Goal: Information Seeking & Learning: Learn about a topic

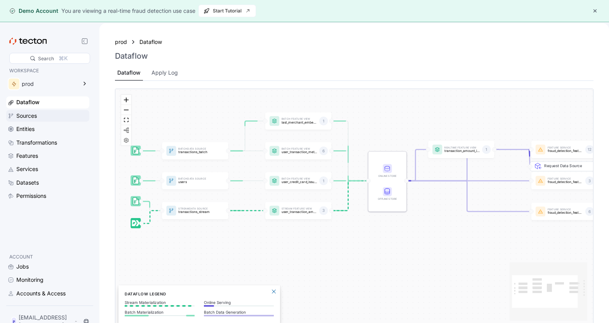
click at [57, 121] on div "Sources" at bounding box center [47, 116] width 83 height 12
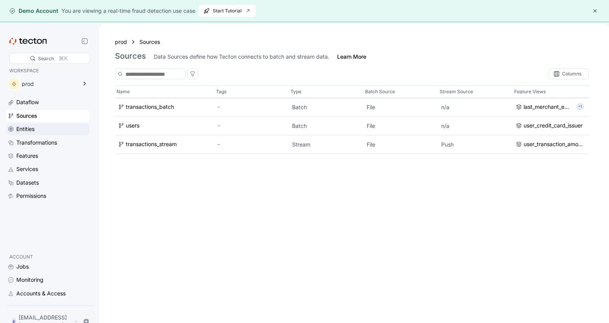
click at [49, 129] on div "Entities" at bounding box center [51, 129] width 71 height 9
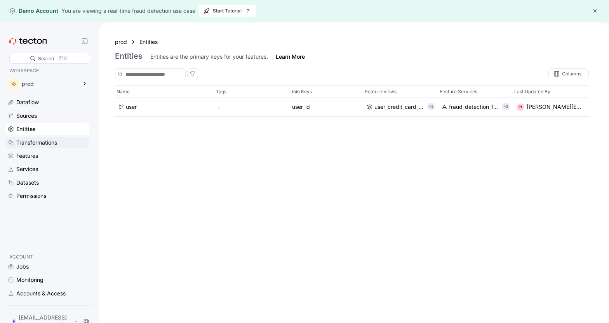
click at [42, 139] on div "Transformations" at bounding box center [36, 142] width 41 height 9
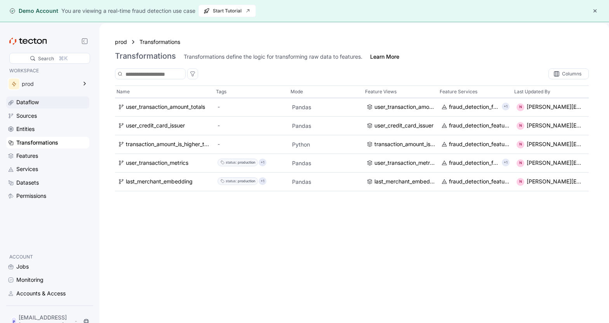
click at [42, 108] on div "Dataflow" at bounding box center [47, 102] width 83 height 12
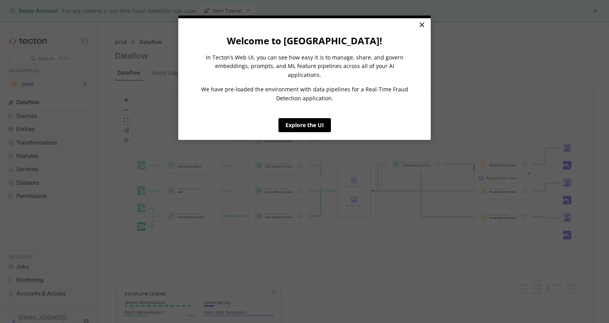
click at [421, 26] on link "×" at bounding box center [422, 25] width 14 height 14
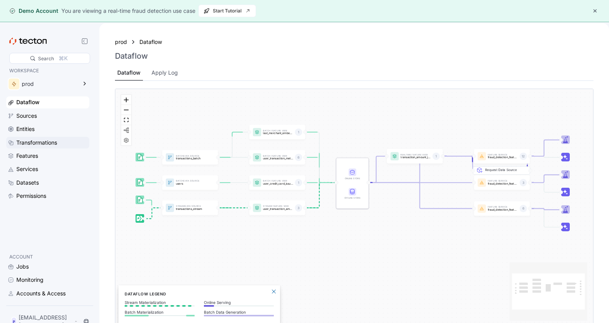
click at [61, 138] on div "Transformations" at bounding box center [51, 142] width 71 height 9
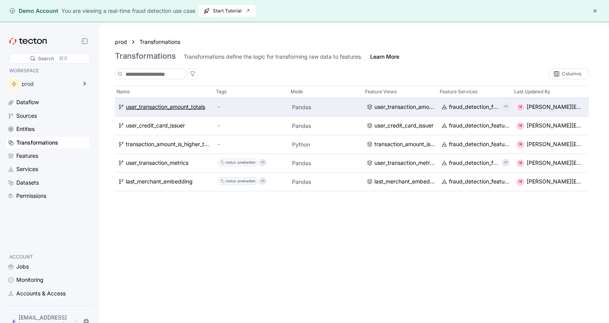
click at [175, 108] on div "user_transaction_amount_totals" at bounding box center [165, 107] width 79 height 9
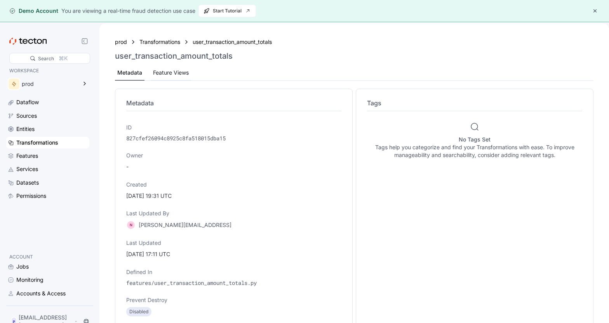
click at [170, 75] on div "Feature Views" at bounding box center [171, 72] width 36 height 9
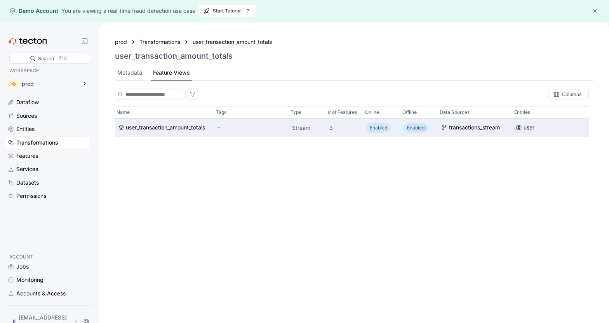
click at [163, 125] on div "user_transaction_amount_totals" at bounding box center [165, 127] width 79 height 9
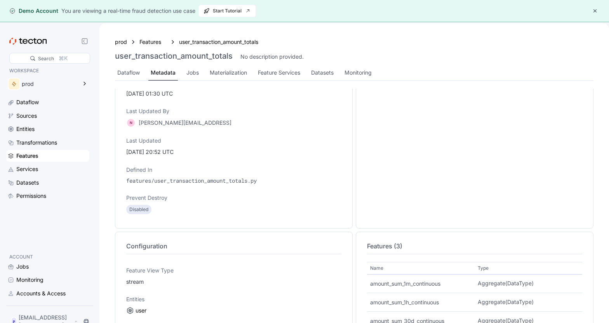
scroll to position [24, 0]
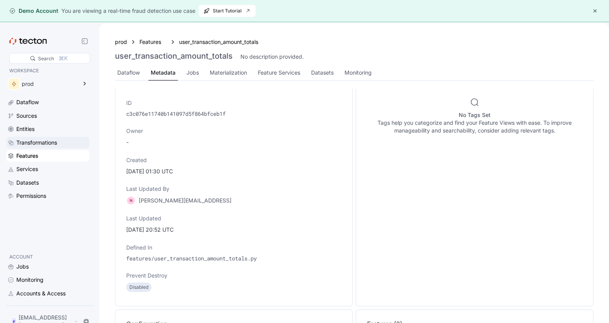
click at [53, 143] on div "Transformations" at bounding box center [36, 142] width 41 height 9
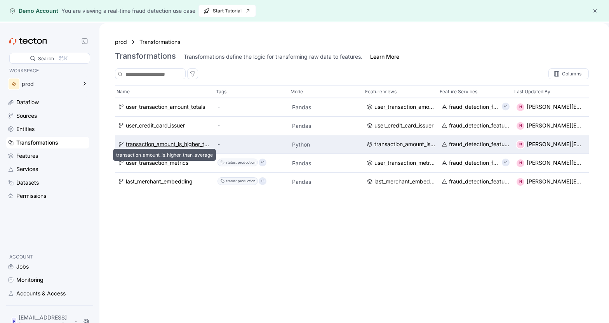
click at [138, 145] on div "transaction_amount_is_higher_than_average" at bounding box center [168, 144] width 85 height 9
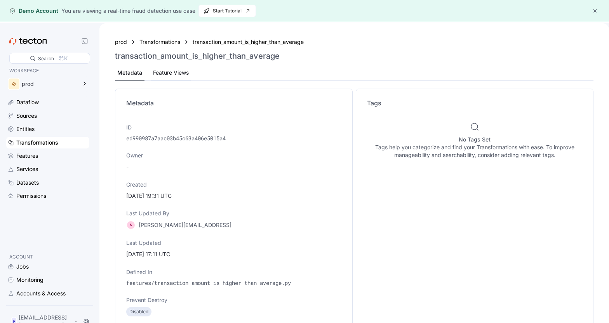
click at [179, 73] on div "Feature Views" at bounding box center [171, 72] width 36 height 9
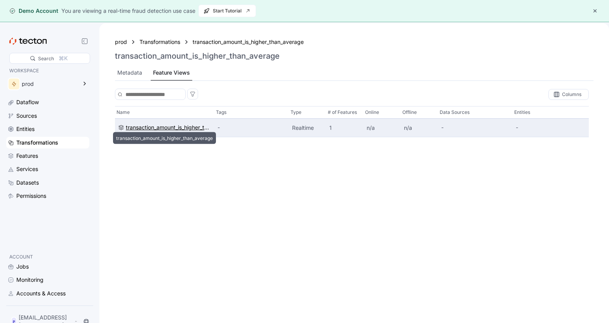
click at [181, 130] on div "transaction_amount_is_higher_than_average" at bounding box center [168, 127] width 85 height 9
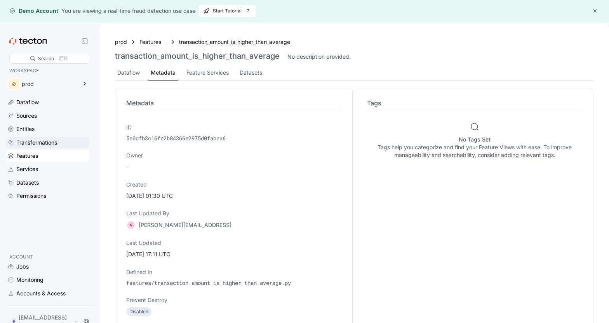
click at [57, 141] on div "Transformations" at bounding box center [36, 142] width 41 height 9
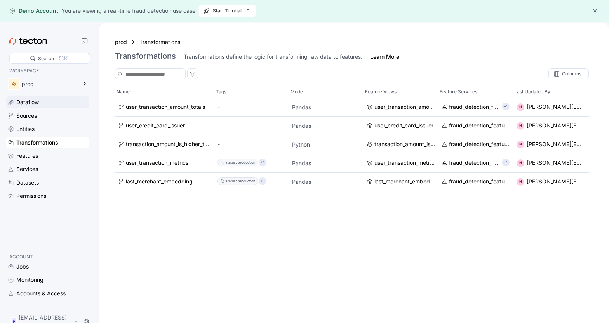
click at [54, 102] on div "Dataflow" at bounding box center [51, 102] width 71 height 9
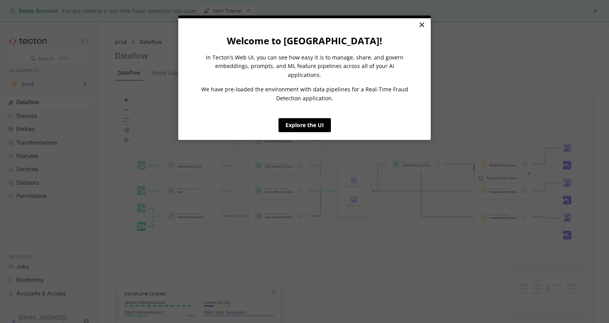
click at [419, 26] on link "×" at bounding box center [422, 25] width 14 height 14
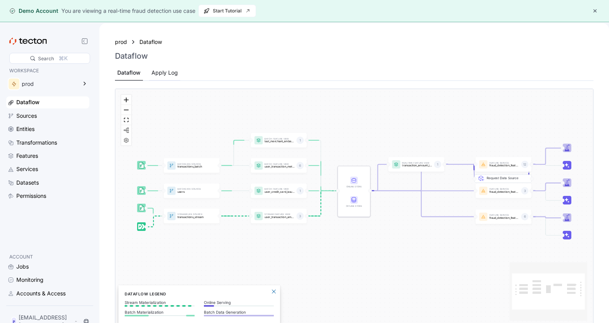
click at [156, 75] on div "Apply Log" at bounding box center [164, 72] width 26 height 9
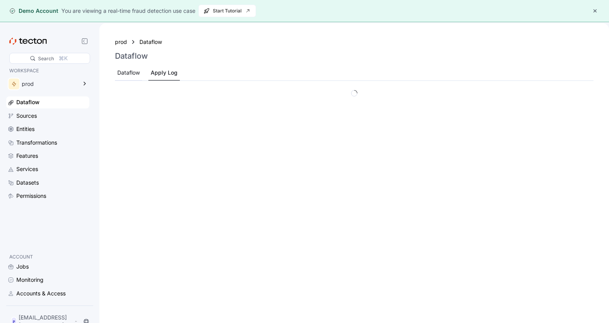
click at [134, 73] on div "Dataflow" at bounding box center [128, 72] width 23 height 9
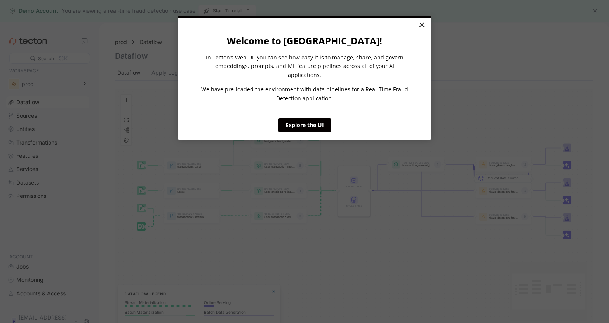
click at [419, 23] on link "×" at bounding box center [422, 25] width 14 height 14
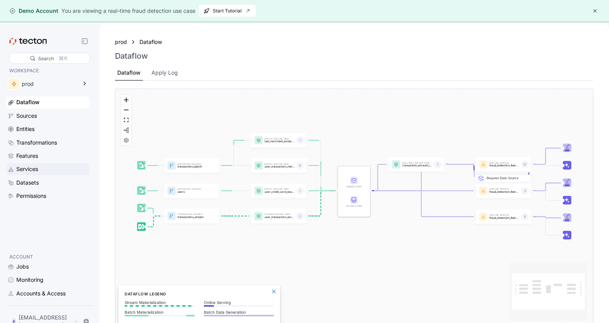
click at [49, 168] on div "Services" at bounding box center [51, 169] width 71 height 9
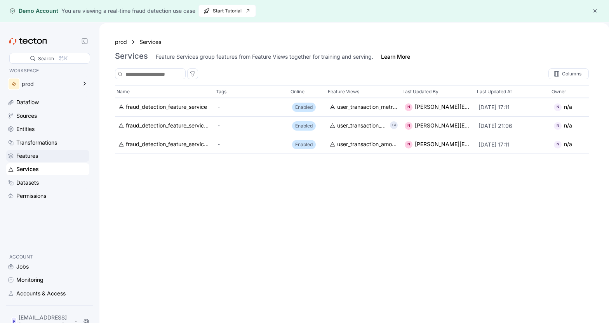
click at [46, 153] on div "Features" at bounding box center [51, 155] width 71 height 9
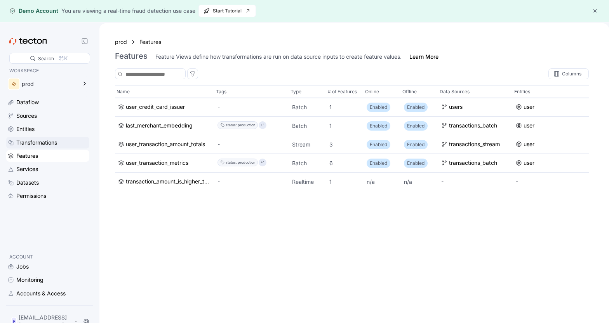
click at [51, 141] on div "Transformations" at bounding box center [36, 142] width 41 height 9
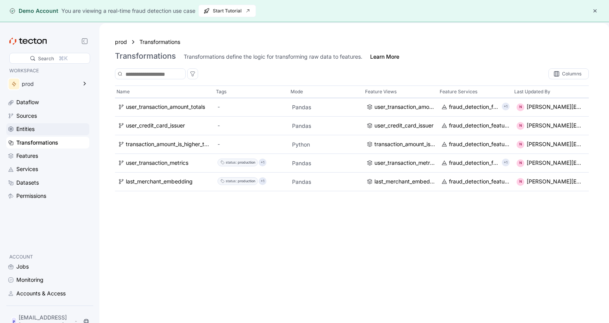
click at [45, 129] on div "Entities" at bounding box center [51, 129] width 71 height 9
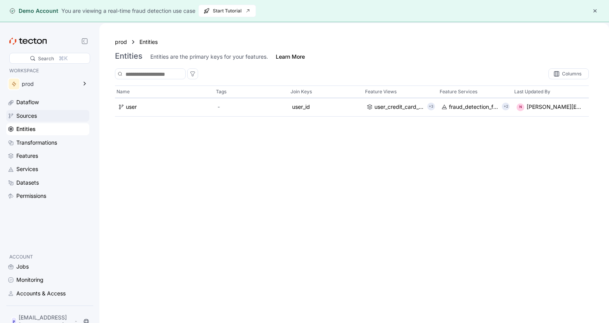
click at [47, 115] on div "Sources" at bounding box center [51, 115] width 71 height 9
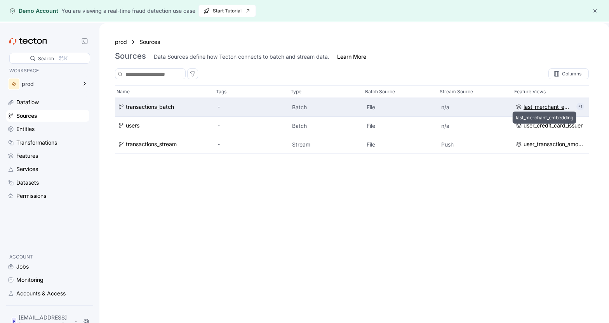
click at [527, 104] on div "last_merchant_embedding" at bounding box center [548, 107] width 50 height 9
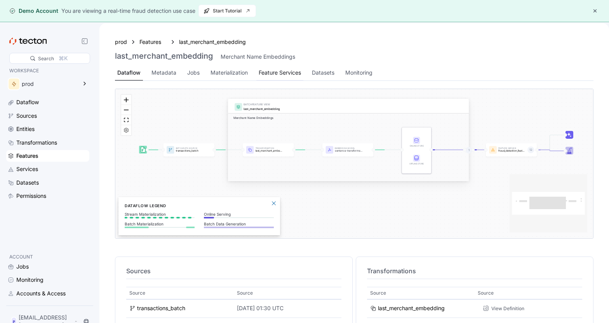
click at [285, 71] on div "Feature Services" at bounding box center [280, 72] width 42 height 9
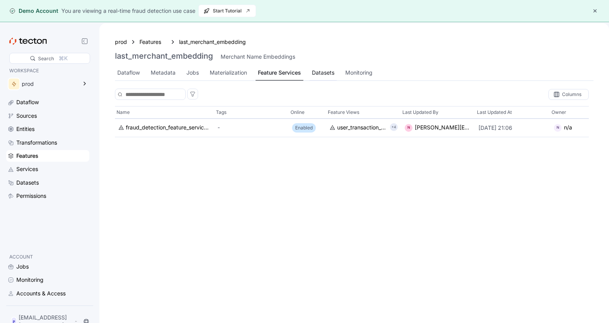
click at [324, 76] on div "Datasets" at bounding box center [323, 72] width 23 height 9
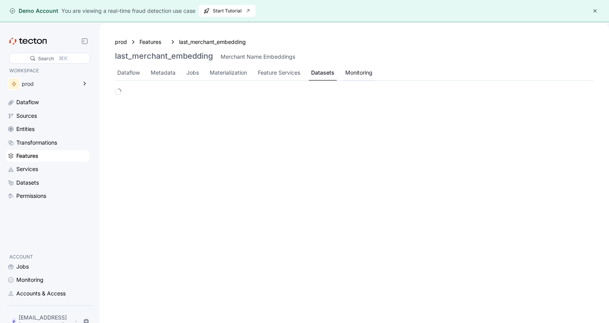
click at [363, 74] on div "Monitoring" at bounding box center [358, 72] width 27 height 9
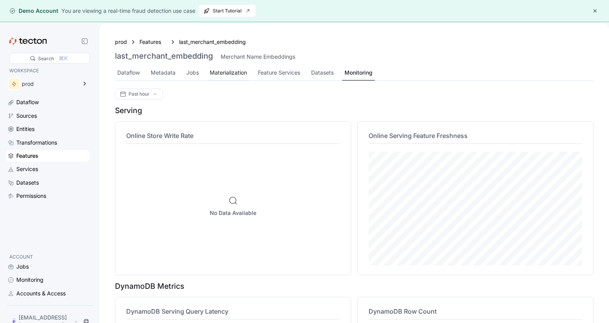
click at [231, 76] on div "Materialization" at bounding box center [228, 72] width 37 height 9
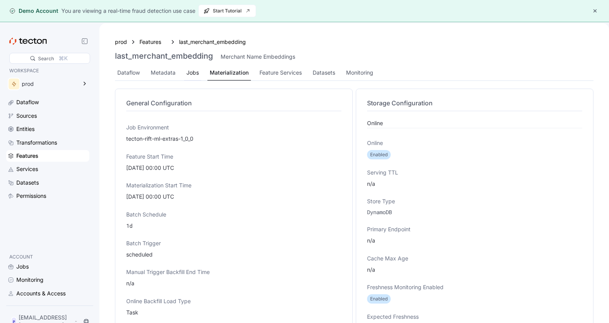
click at [194, 73] on div "Jobs" at bounding box center [192, 72] width 12 height 9
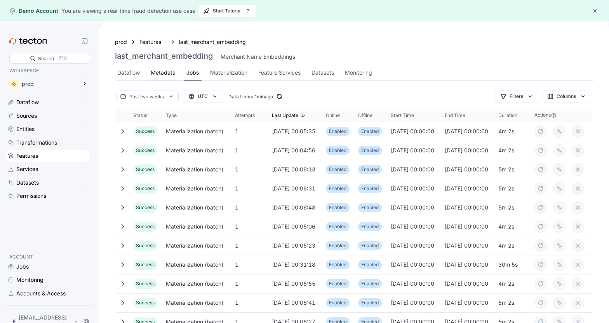
click at [162, 72] on div "Metadata" at bounding box center [163, 72] width 25 height 9
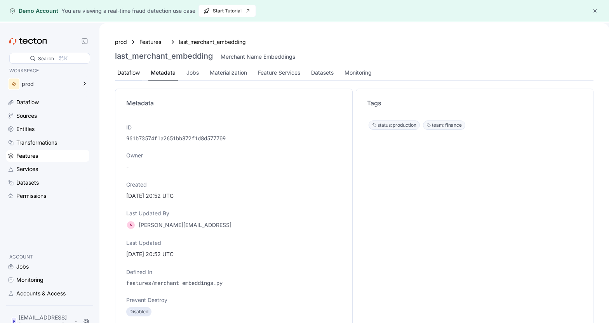
click at [136, 73] on div "Dataflow" at bounding box center [128, 72] width 23 height 9
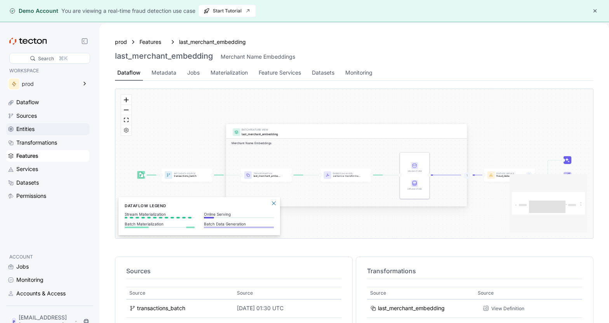
click at [53, 129] on div "Entities" at bounding box center [51, 129] width 71 height 9
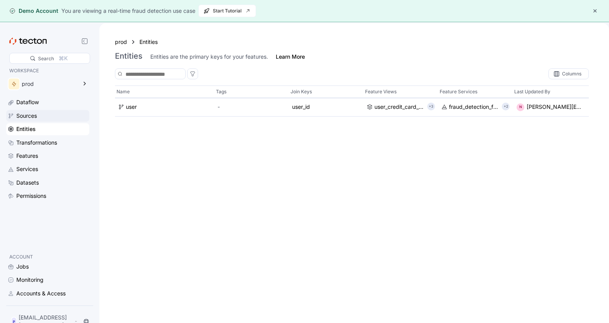
click at [79, 116] on div "Sources" at bounding box center [51, 115] width 71 height 9
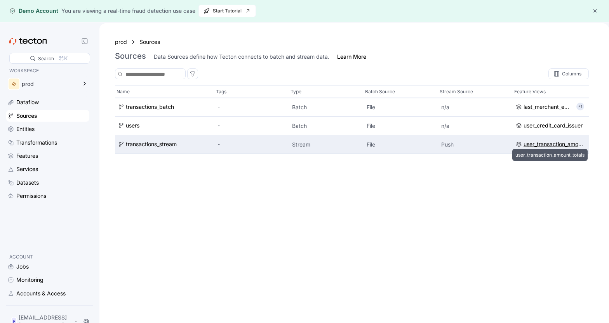
click at [565, 146] on div "user_transaction_amount_totals" at bounding box center [553, 144] width 61 height 9
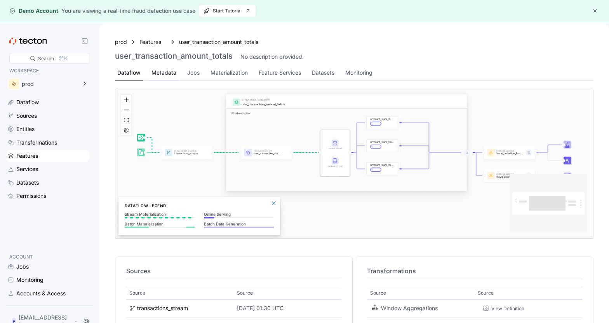
click at [157, 70] on div "Metadata" at bounding box center [163, 72] width 25 height 9
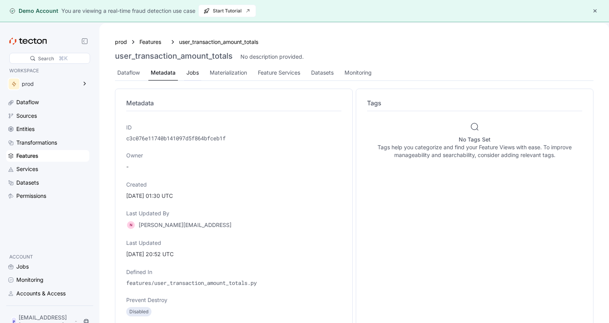
click at [193, 70] on div "Jobs" at bounding box center [192, 72] width 12 height 9
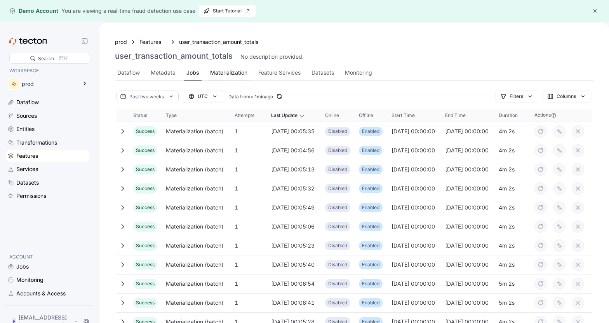
click at [221, 70] on div "Materialization" at bounding box center [228, 72] width 37 height 9
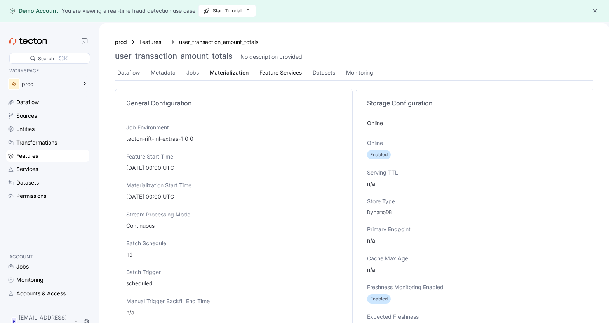
click at [286, 76] on div "Feature Services" at bounding box center [280, 72] width 42 height 9
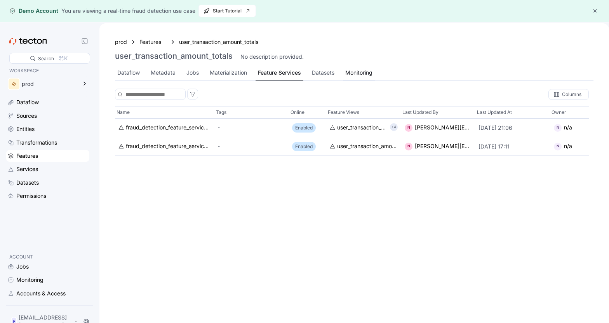
click at [352, 68] on div "Monitoring" at bounding box center [359, 72] width 32 height 15
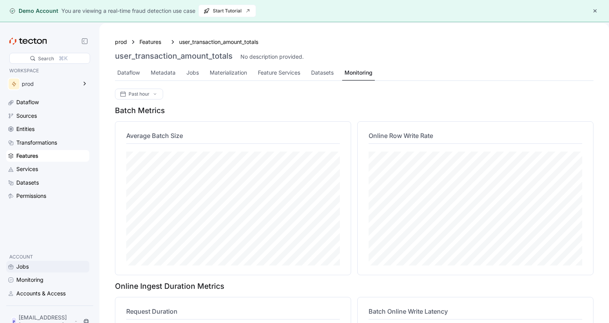
click at [31, 271] on div "Jobs" at bounding box center [51, 266] width 71 height 9
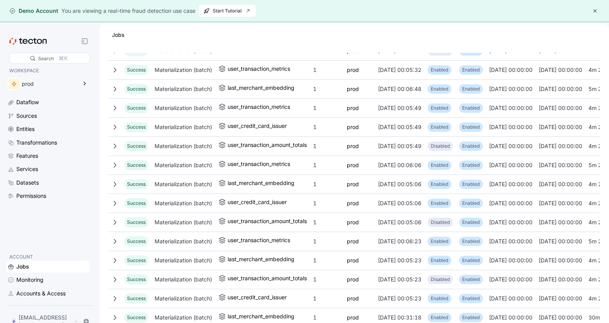
scroll to position [160, 0]
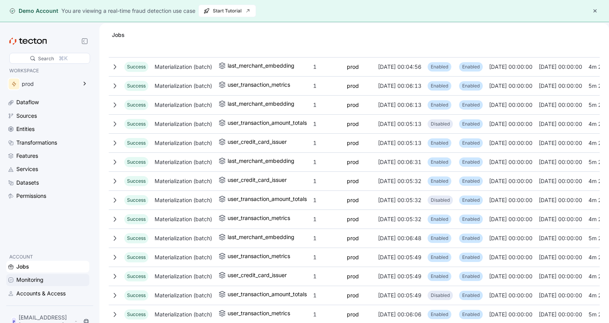
click at [31, 284] on div "Monitoring" at bounding box center [29, 279] width 27 height 9
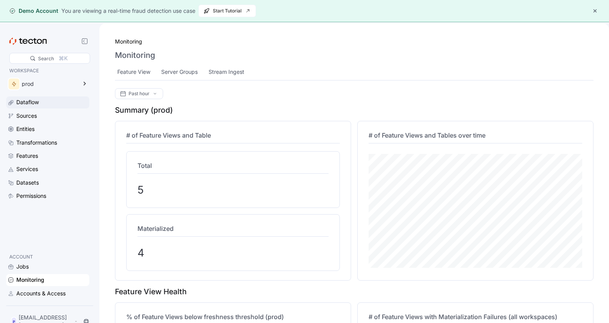
click at [46, 97] on div "Dataflow" at bounding box center [47, 102] width 83 height 12
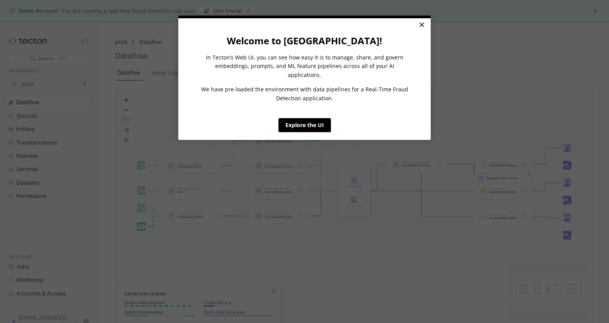
click at [425, 26] on link "×" at bounding box center [422, 25] width 14 height 14
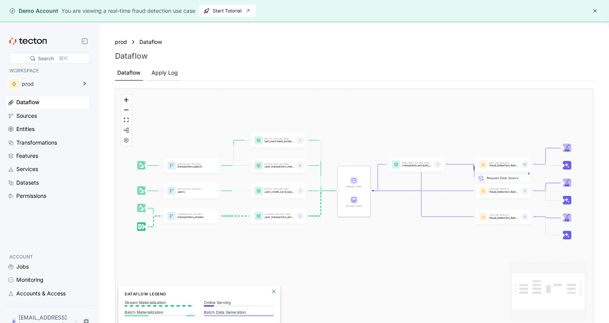
click at [170, 71] on div "Apply Log" at bounding box center [164, 72] width 26 height 9
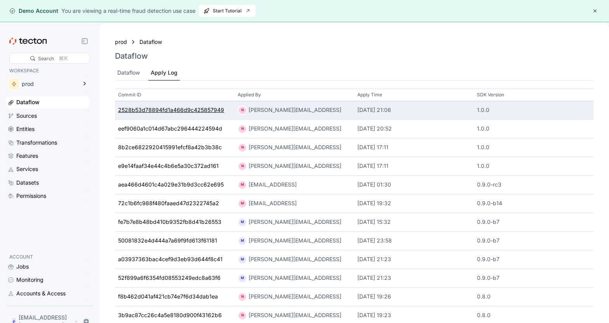
click at [176, 110] on div "2528b53d78894fd1a466d9c425857949" at bounding box center [171, 110] width 106 height 9
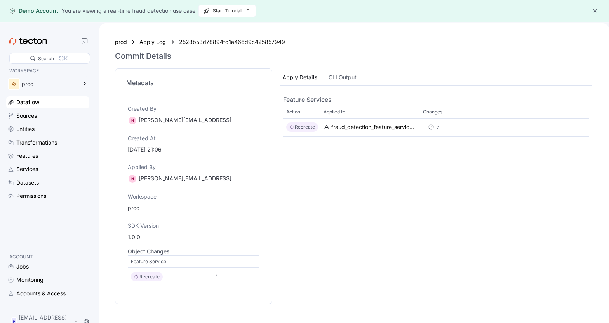
click at [56, 101] on div "Dataflow" at bounding box center [51, 102] width 71 height 9
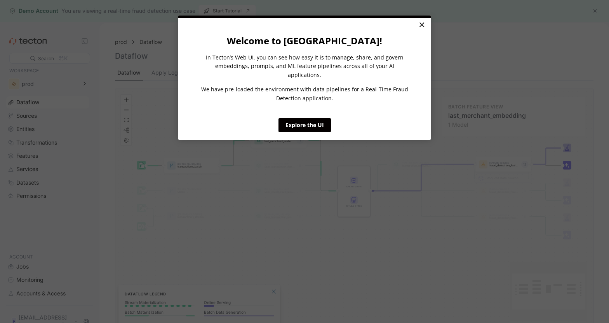
click at [421, 25] on link "×" at bounding box center [422, 25] width 14 height 14
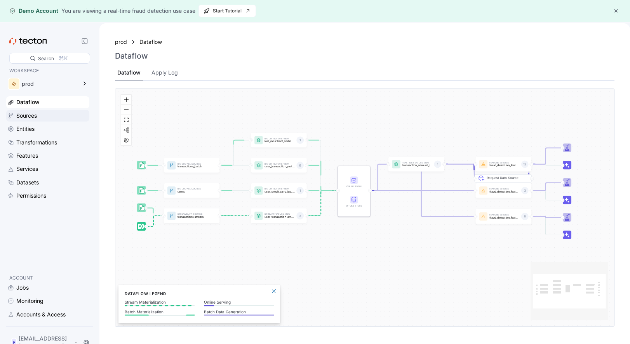
click at [48, 110] on div "Sources" at bounding box center [47, 116] width 83 height 12
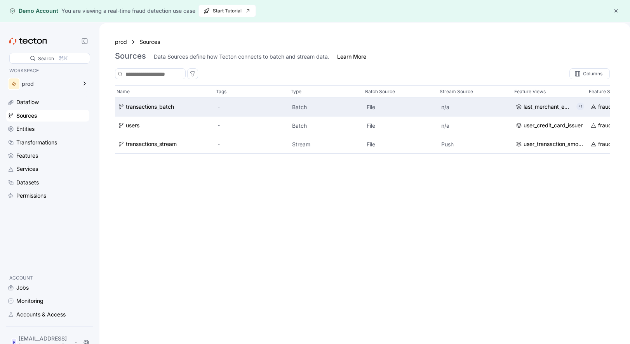
drag, startPoint x: 312, startPoint y: 105, endPoint x: 288, endPoint y: 105, distance: 24.1
click at [288, 105] on div "transactions_batch - Batch File n/a last_merchant_embedding +1 fraud_detection_…" at bounding box center [362, 107] width 495 height 19
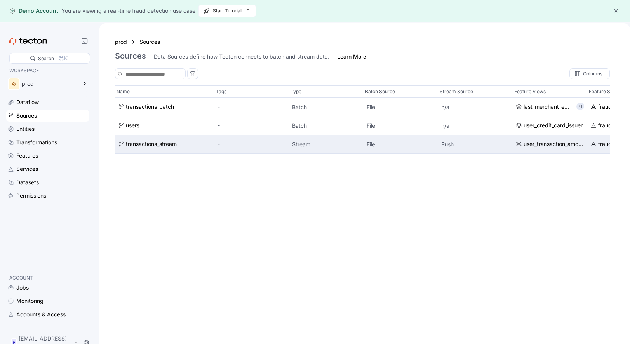
drag, startPoint x: 313, startPoint y: 146, endPoint x: 287, endPoint y: 146, distance: 26.4
click at [287, 146] on div "transactions_stream - Stream File Push user_transaction_amount_totals fraud_det…" at bounding box center [362, 144] width 495 height 19
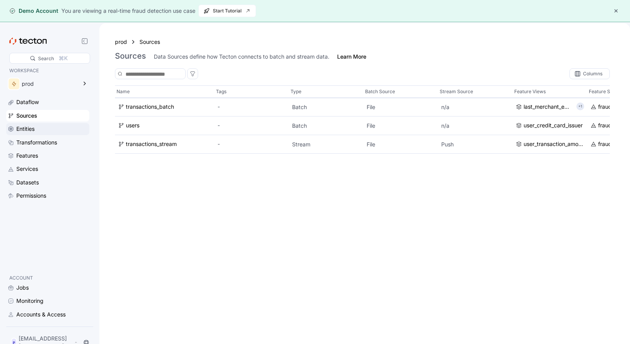
click at [42, 132] on div "Entities" at bounding box center [51, 129] width 71 height 9
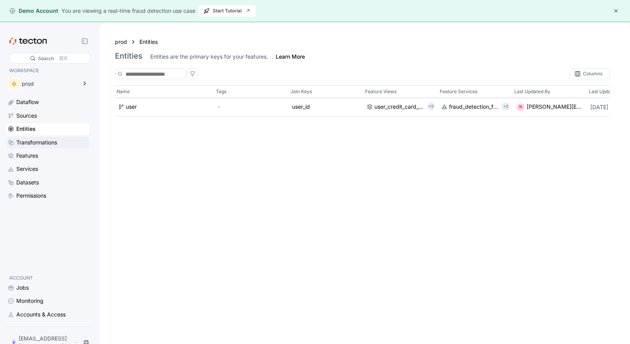
click at [51, 138] on div "Transformations" at bounding box center [36, 142] width 41 height 9
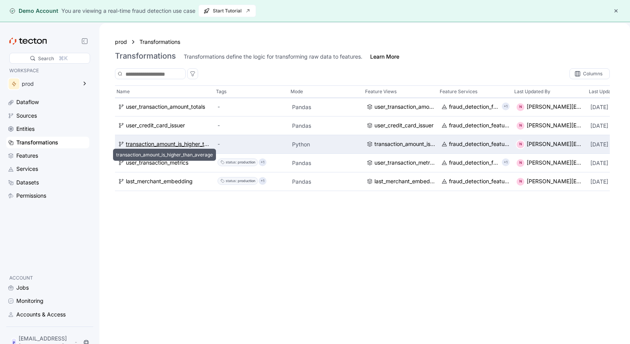
click at [167, 146] on div "transaction_amount_is_higher_than_average" at bounding box center [168, 144] width 85 height 9
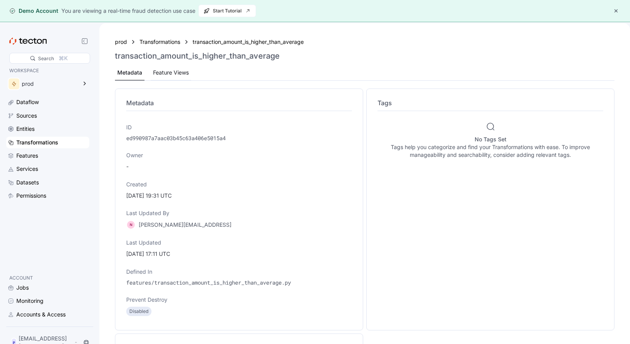
click at [163, 72] on div "Feature Views" at bounding box center [171, 72] width 36 height 9
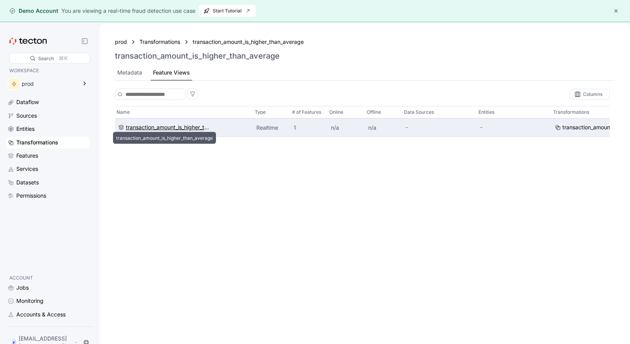
scroll to position [0, 35]
click at [186, 130] on div "transaction_amount_is_higher_than_average" at bounding box center [168, 127] width 85 height 9
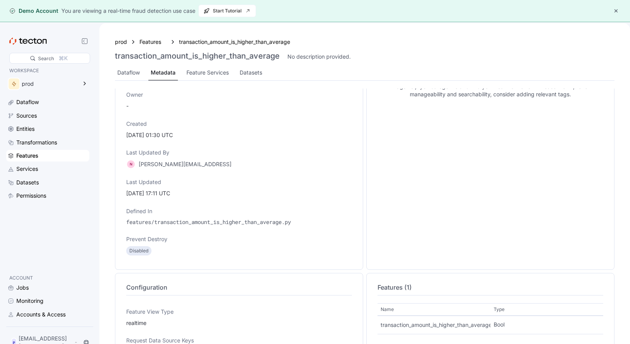
scroll to position [52, 0]
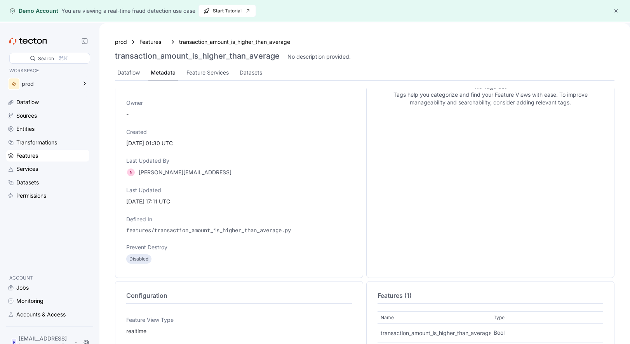
click at [56, 160] on div "Features" at bounding box center [51, 155] width 71 height 9
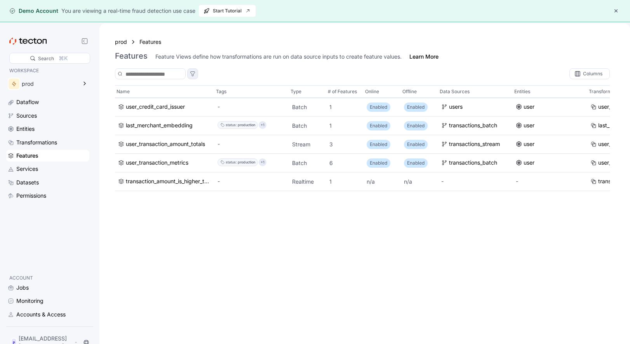
click at [196, 73] on icon at bounding box center [192, 74] width 6 height 6
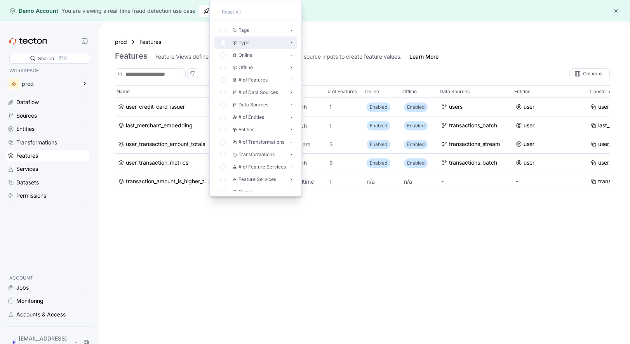
click at [248, 38] on div "Type" at bounding box center [251, 42] width 68 height 9
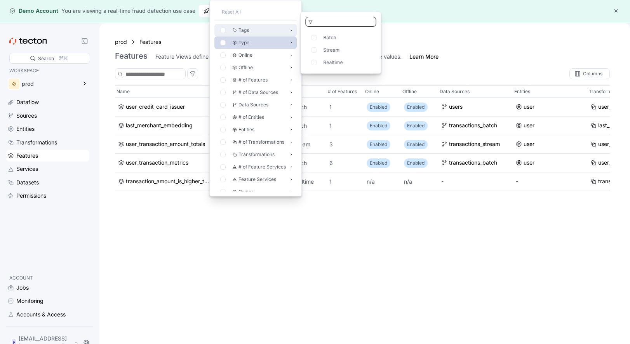
click at [252, 34] on div "Tags" at bounding box center [251, 30] width 68 height 9
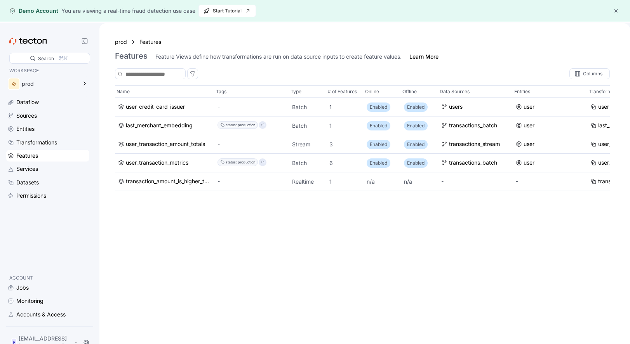
click at [422, 71] on div "Columns" at bounding box center [362, 73] width 495 height 11
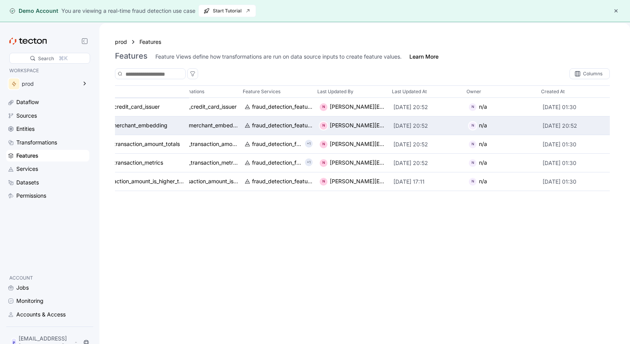
scroll to position [0, 425]
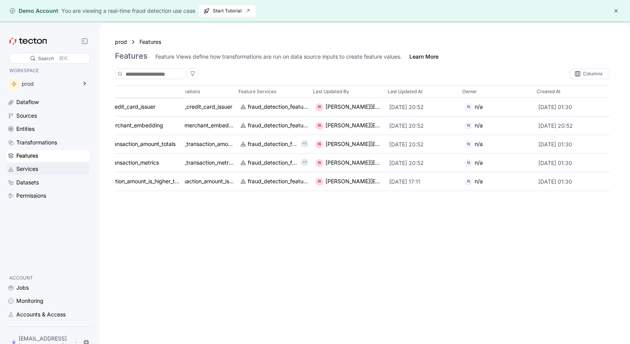
click at [59, 168] on div "Services" at bounding box center [51, 169] width 71 height 9
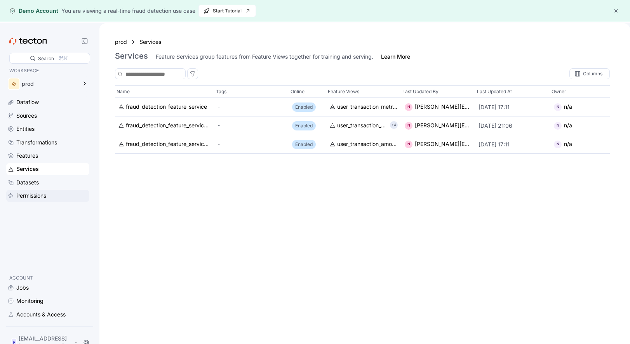
click at [46, 195] on div "Permissions" at bounding box center [31, 195] width 30 height 9
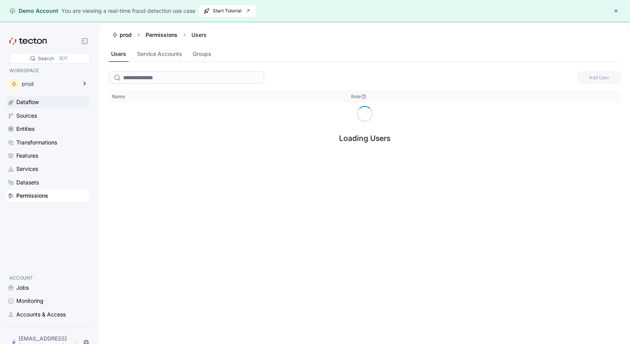
click at [37, 99] on div "Dataflow" at bounding box center [27, 102] width 23 height 9
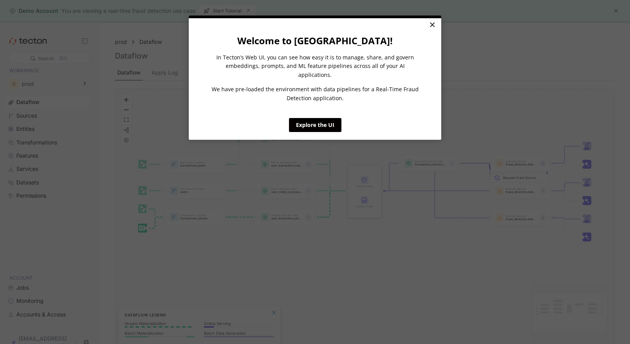
click at [434, 23] on link "×" at bounding box center [432, 25] width 14 height 14
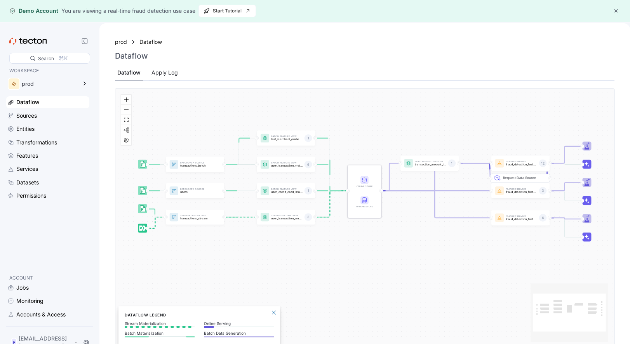
click at [156, 69] on div "Apply Log" at bounding box center [164, 72] width 26 height 9
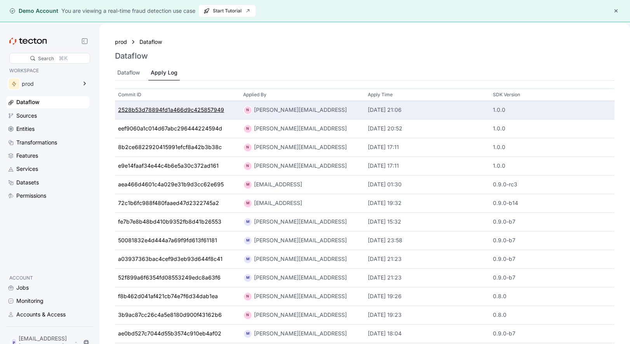
click at [195, 109] on div "2528b53d78894fd1a466d9c425857949" at bounding box center [171, 110] width 106 height 9
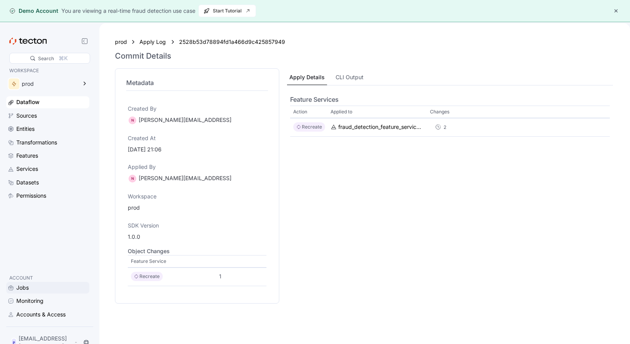
click at [24, 292] on div "Jobs" at bounding box center [22, 287] width 12 height 9
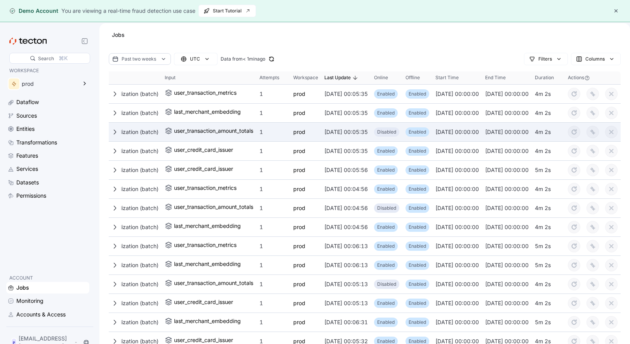
scroll to position [0, 78]
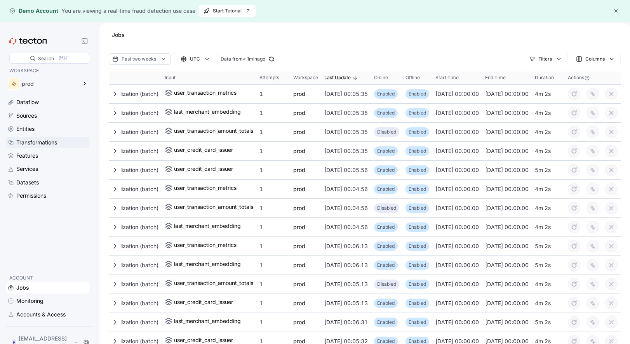
click at [37, 141] on div "Transformations" at bounding box center [36, 142] width 41 height 9
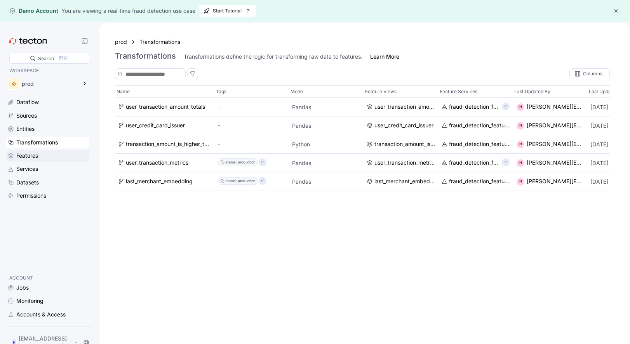
click at [33, 155] on div "Features" at bounding box center [27, 155] width 22 height 9
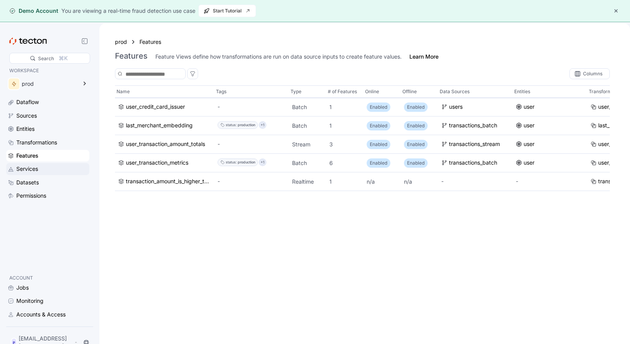
click at [41, 166] on div "Services" at bounding box center [51, 169] width 71 height 9
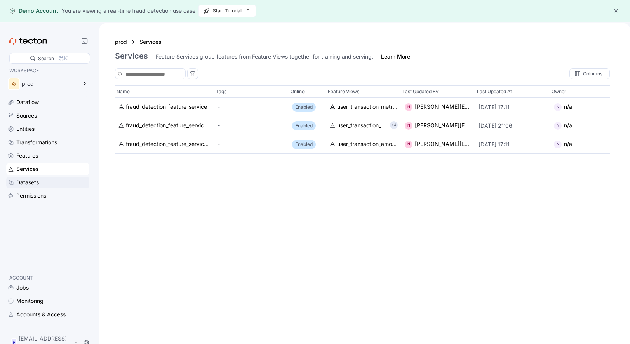
click at [36, 178] on div "Datasets" at bounding box center [27, 182] width 23 height 9
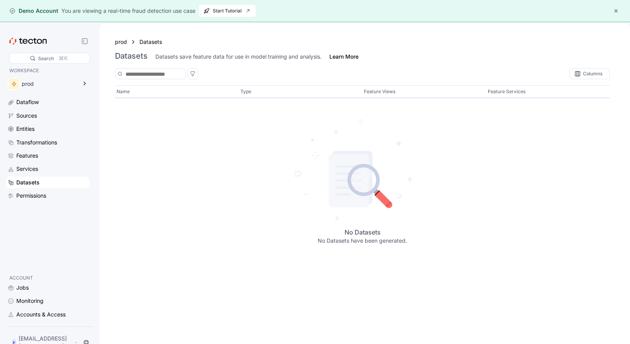
click at [26, 162] on div "Dataflow Sources Entities Transformations Features Services Datasets Permissions" at bounding box center [47, 148] width 83 height 105
click at [31, 149] on div "Dataflow Sources Entities Transformations Features Services Datasets Permissions" at bounding box center [47, 148] width 83 height 105
click at [29, 156] on div "Features" at bounding box center [27, 155] width 22 height 9
